Goal: Task Accomplishment & Management: Use online tool/utility

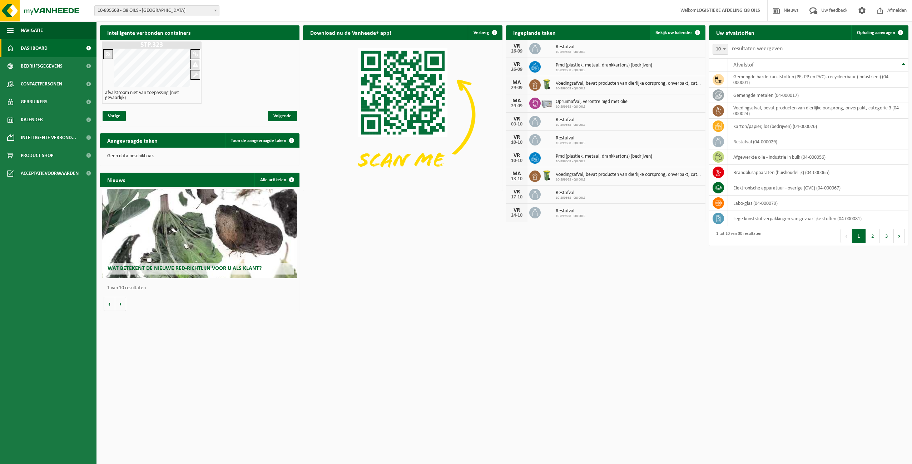
click at [667, 31] on span "Bekijk uw kalender" at bounding box center [674, 32] width 37 height 5
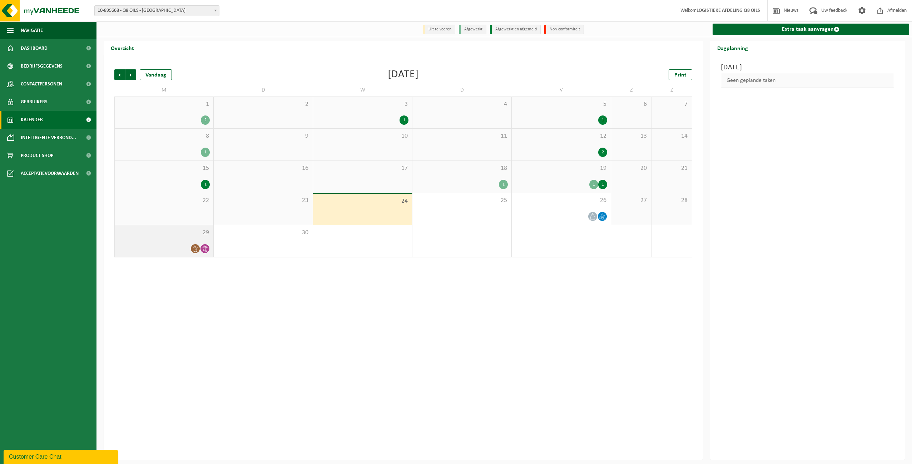
click at [175, 248] on div at bounding box center [164, 249] width 92 height 10
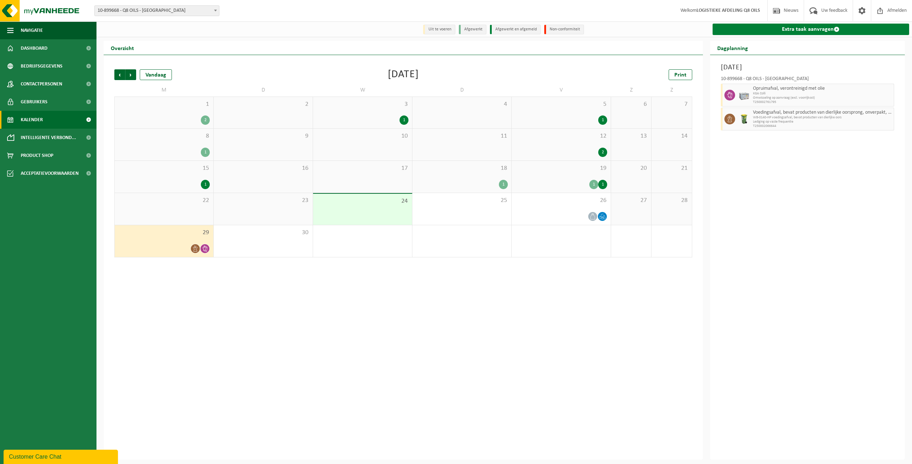
click at [812, 30] on link "Extra taak aanvragen" at bounding box center [811, 29] width 197 height 11
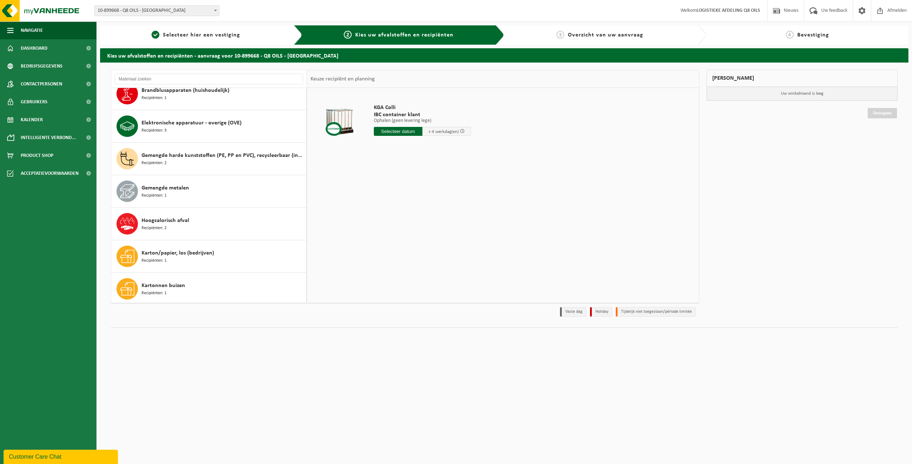
scroll to position [70, 0]
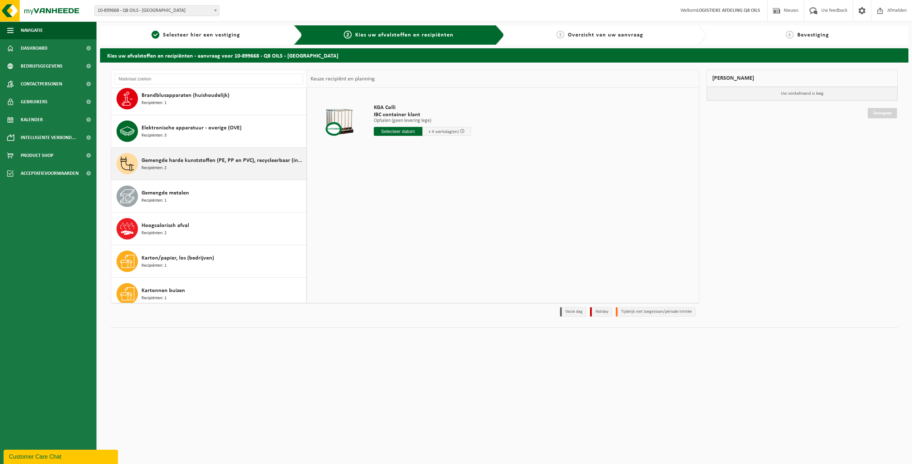
click at [176, 170] on div "Gemengde harde kunststoffen (PE, PP en PVC), recycleerbaar (industrieel) Recipi…" at bounding box center [223, 163] width 163 height 21
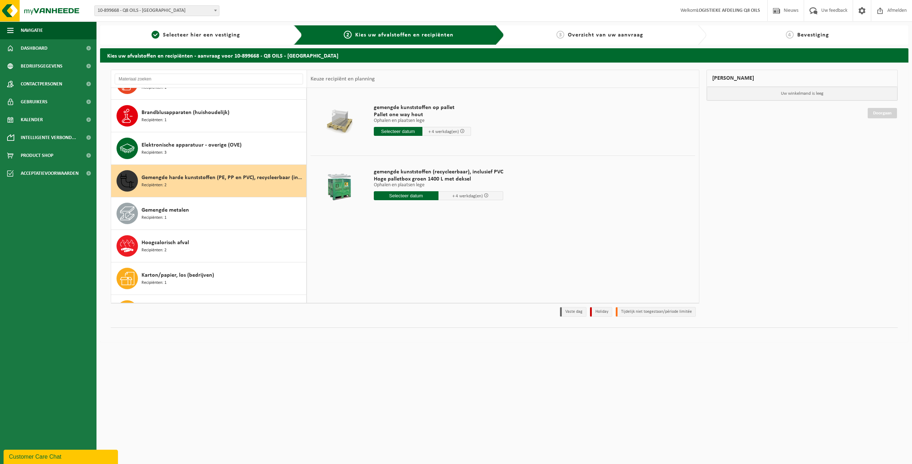
scroll to position [46, 0]
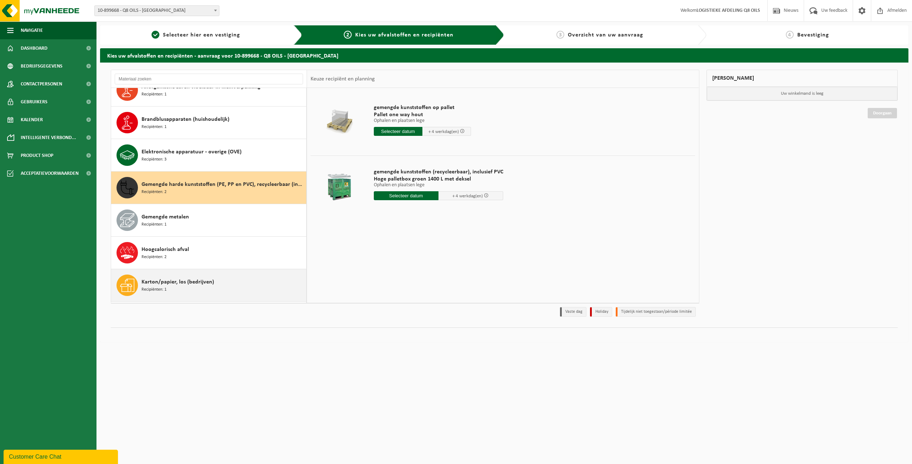
click at [182, 287] on div "Karton/papier, los (bedrijven) Recipiënten: 1" at bounding box center [223, 285] width 163 height 21
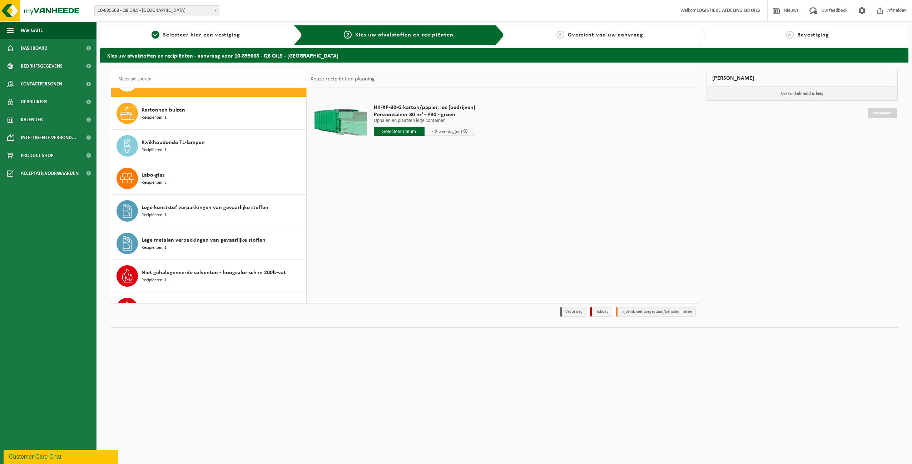
scroll to position [259, 0]
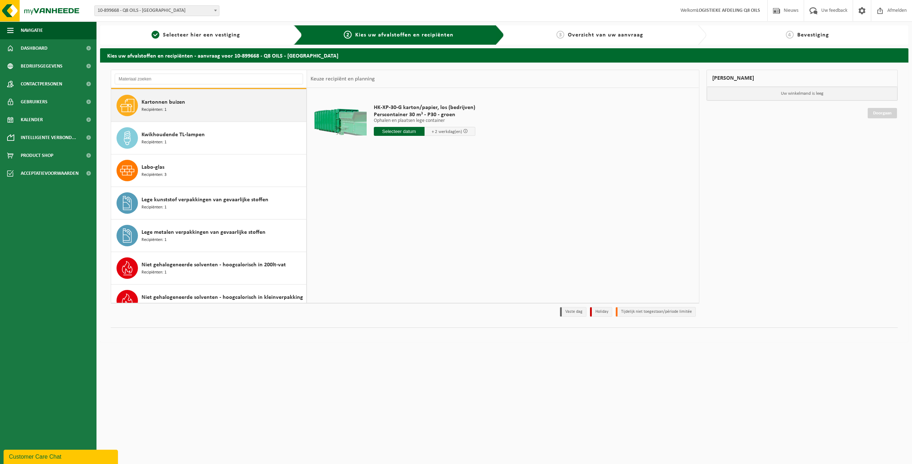
click at [170, 113] on div "Kartonnen buizen Recipiënten: 1" at bounding box center [223, 105] width 163 height 21
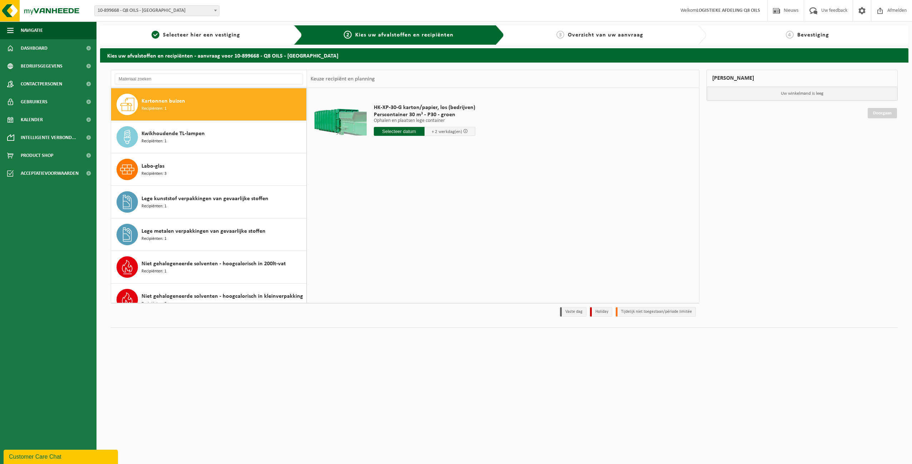
scroll to position [260, 0]
click at [398, 131] on input "text" at bounding box center [399, 131] width 51 height 9
click at [420, 388] on html "Vestiging: 10-899668 - Q8 OILS - ANTWERPEN 10-933346 - Q8 OILS – WAREHOUSE GILB…" at bounding box center [456, 232] width 912 height 464
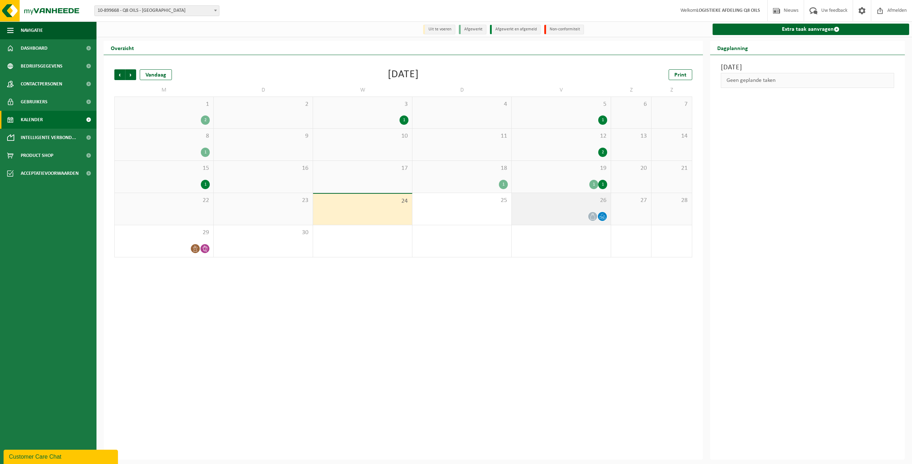
click at [547, 209] on div "26" at bounding box center [561, 209] width 99 height 32
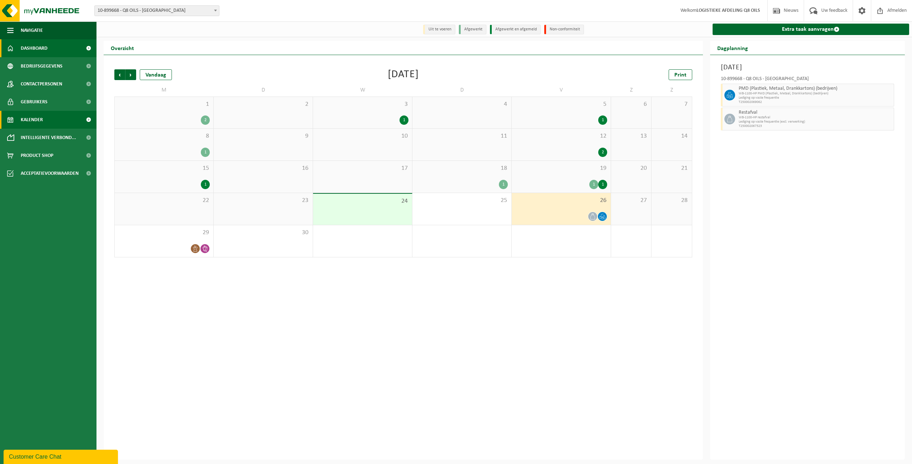
click at [29, 51] on span "Dashboard" at bounding box center [34, 48] width 27 height 18
